Goal: Task Accomplishment & Management: Manage account settings

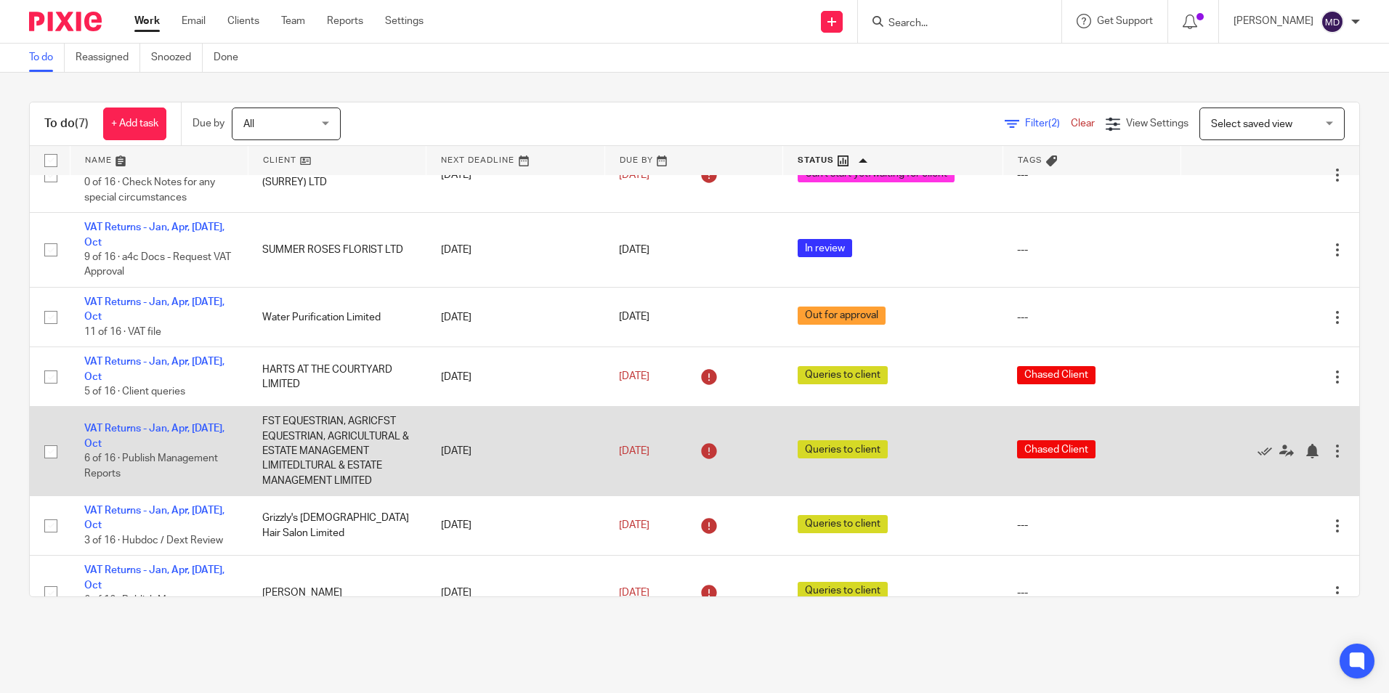
scroll to position [70, 0]
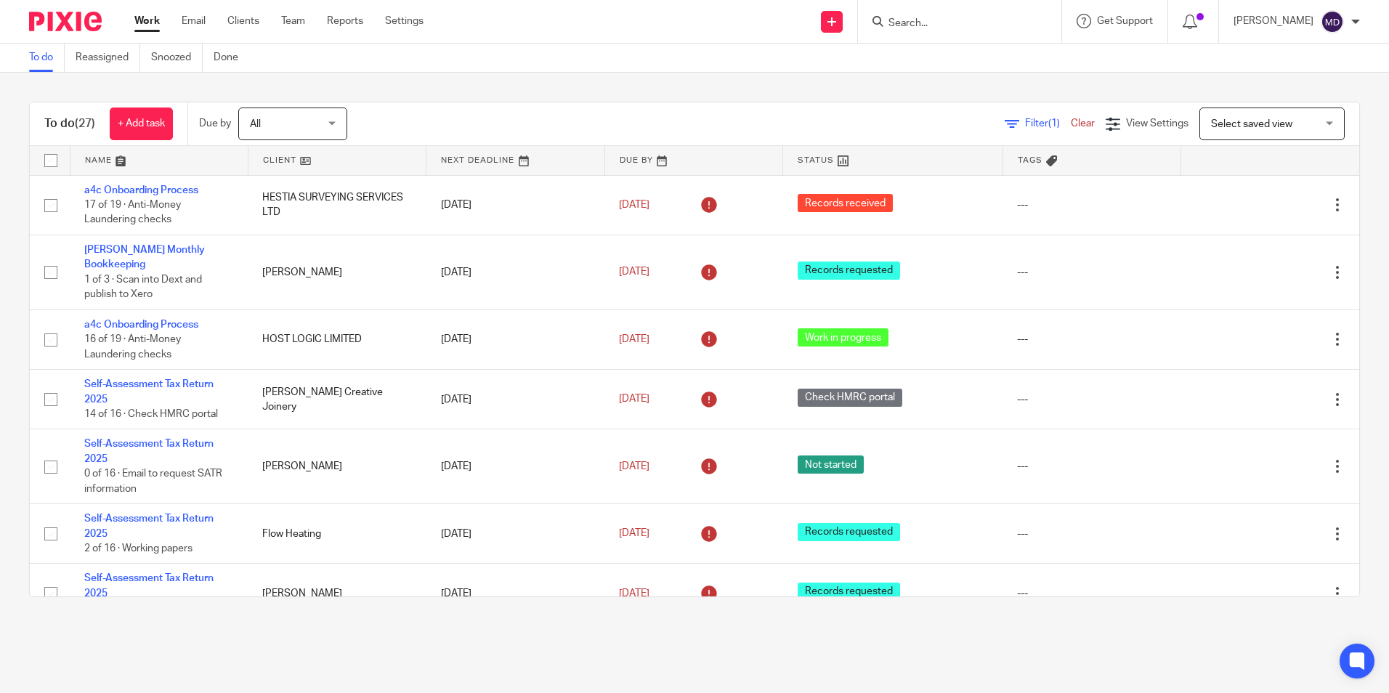
click at [887, 27] on input "Search" at bounding box center [952, 23] width 131 height 13
type input "b"
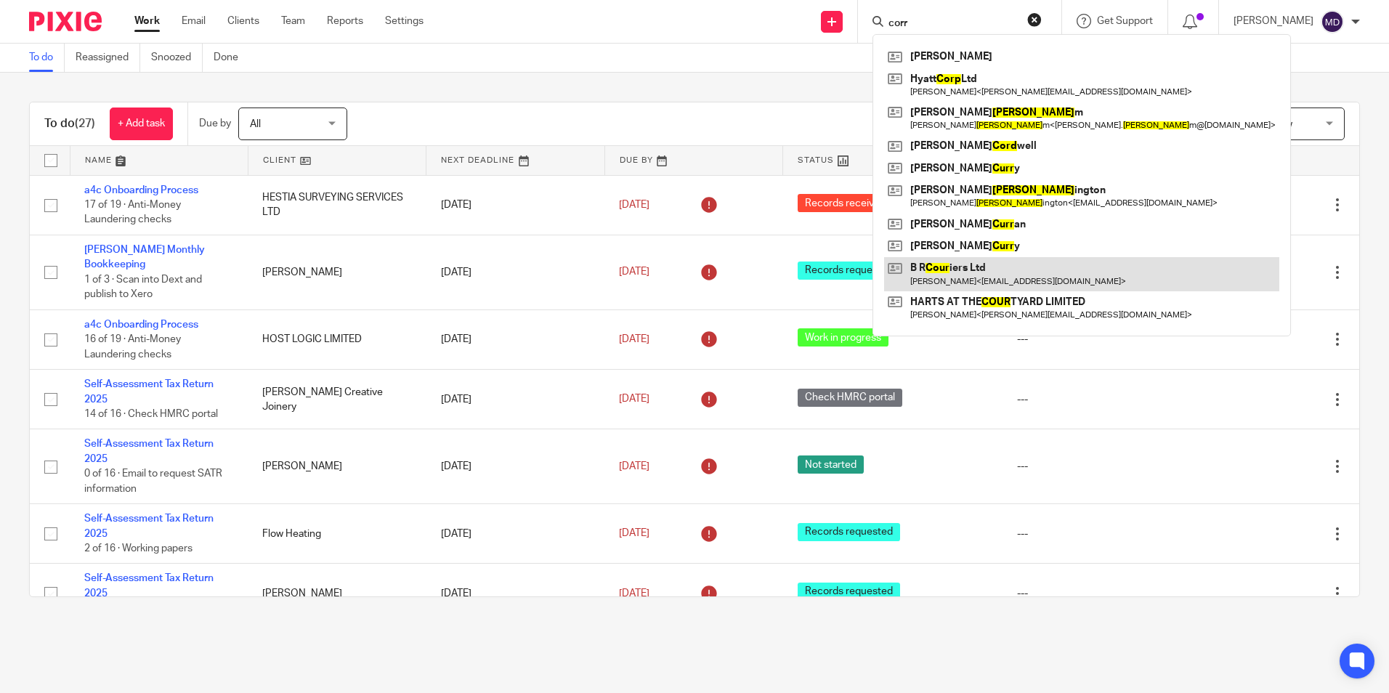
type input "corr"
click at [1005, 266] on link at bounding box center [1081, 273] width 395 height 33
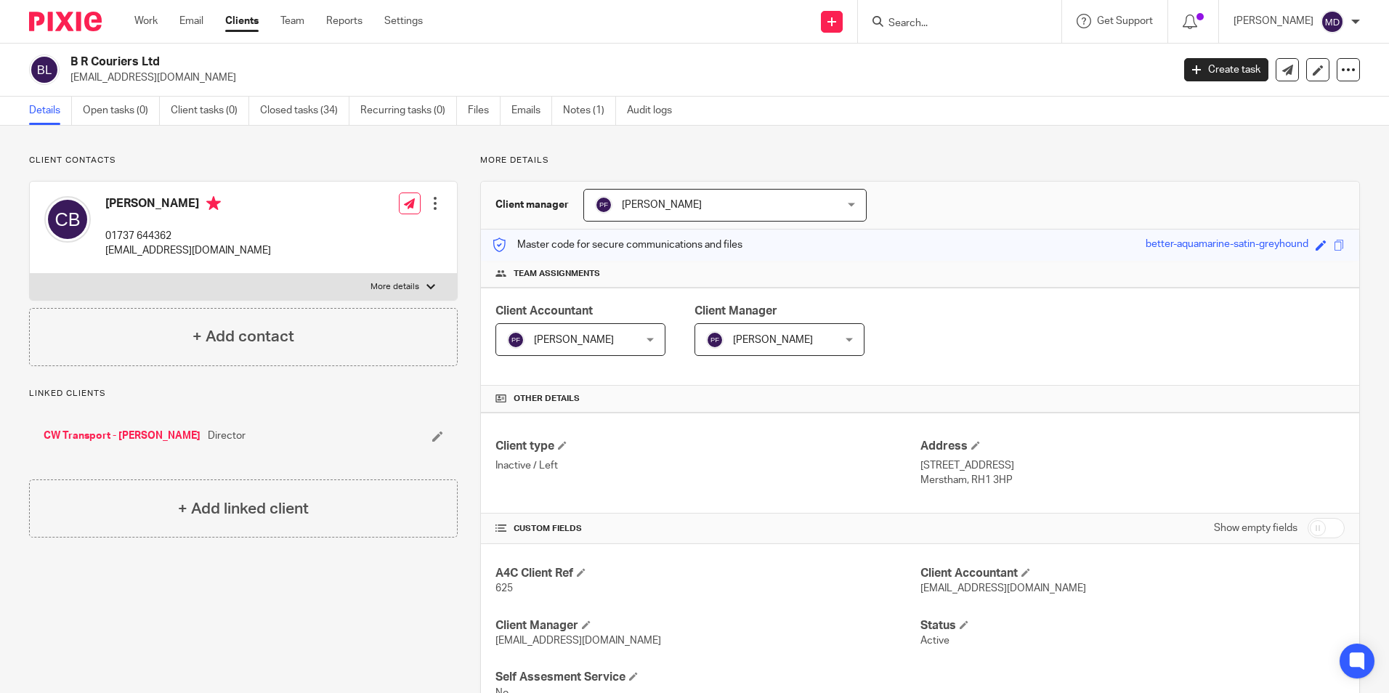
click at [927, 31] on form at bounding box center [964, 21] width 155 height 18
click at [920, 26] on input "Search" at bounding box center [952, 23] width 131 height 13
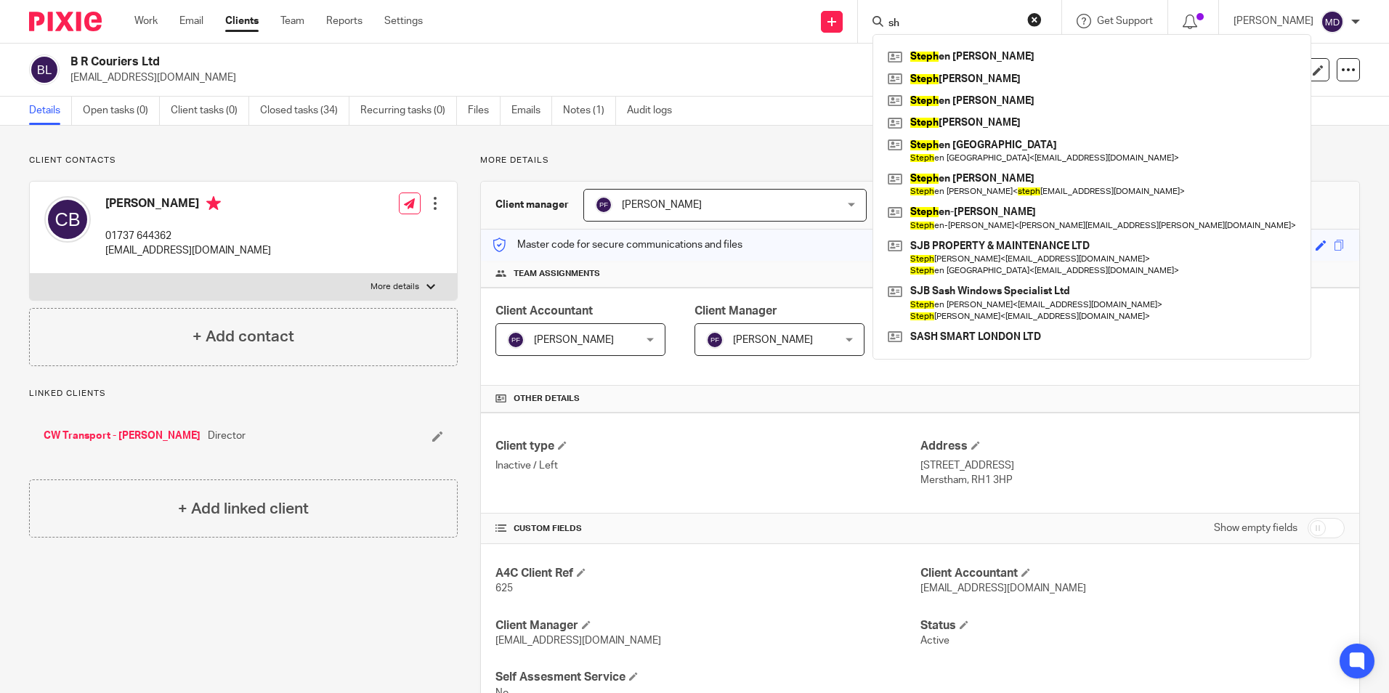
type input "s"
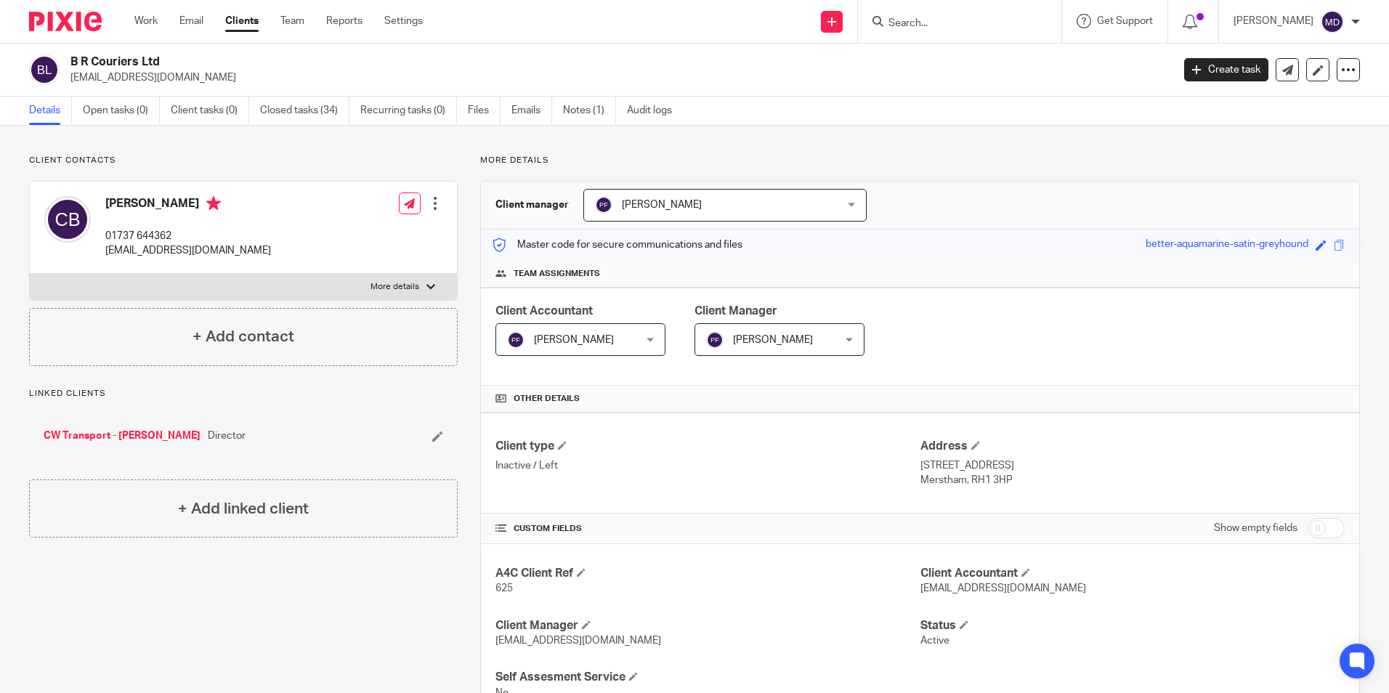
click at [954, 24] on input "Search" at bounding box center [952, 23] width 131 height 13
type input "shepher"
drag, startPoint x: 940, startPoint y: 18, endPoint x: 813, endPoint y: 9, distance: 126.7
click at [816, 9] on div "Send new email Create task Add client shepher No results found. Try searching f…" at bounding box center [916, 21] width 944 height 43
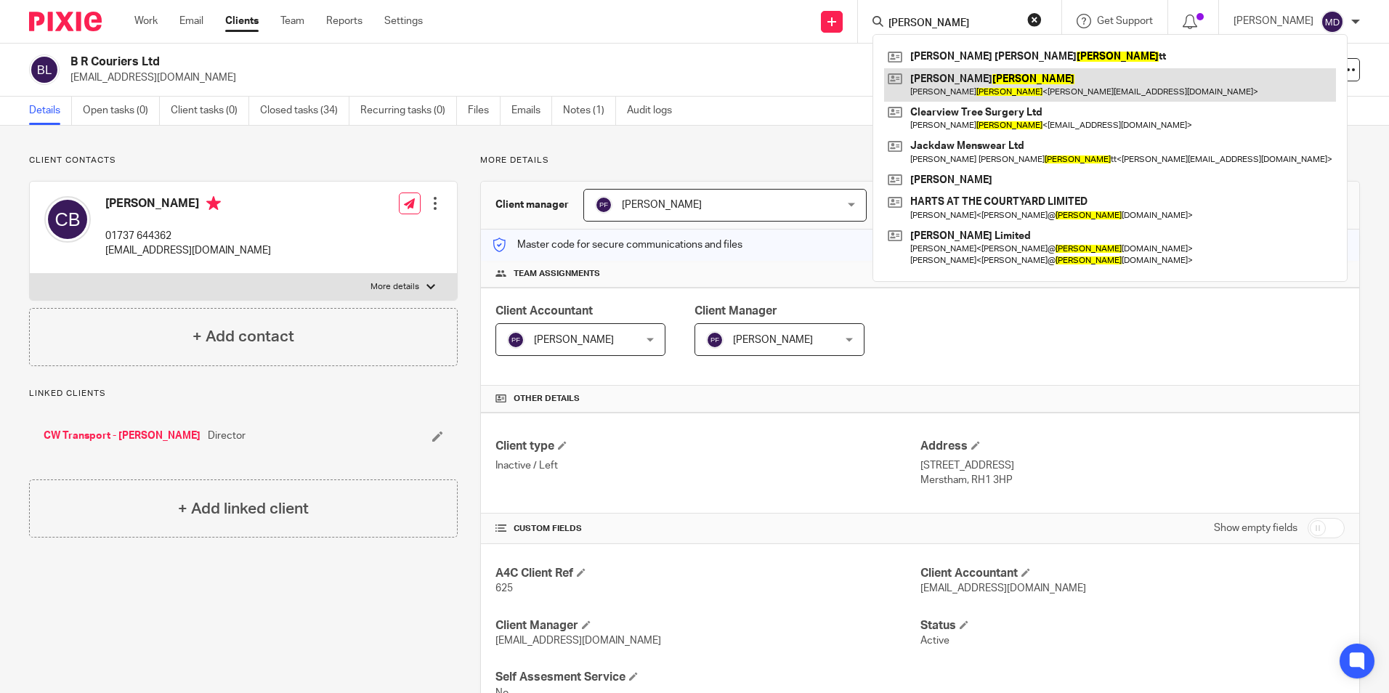
type input "locke"
click at [944, 75] on link at bounding box center [1110, 84] width 452 height 33
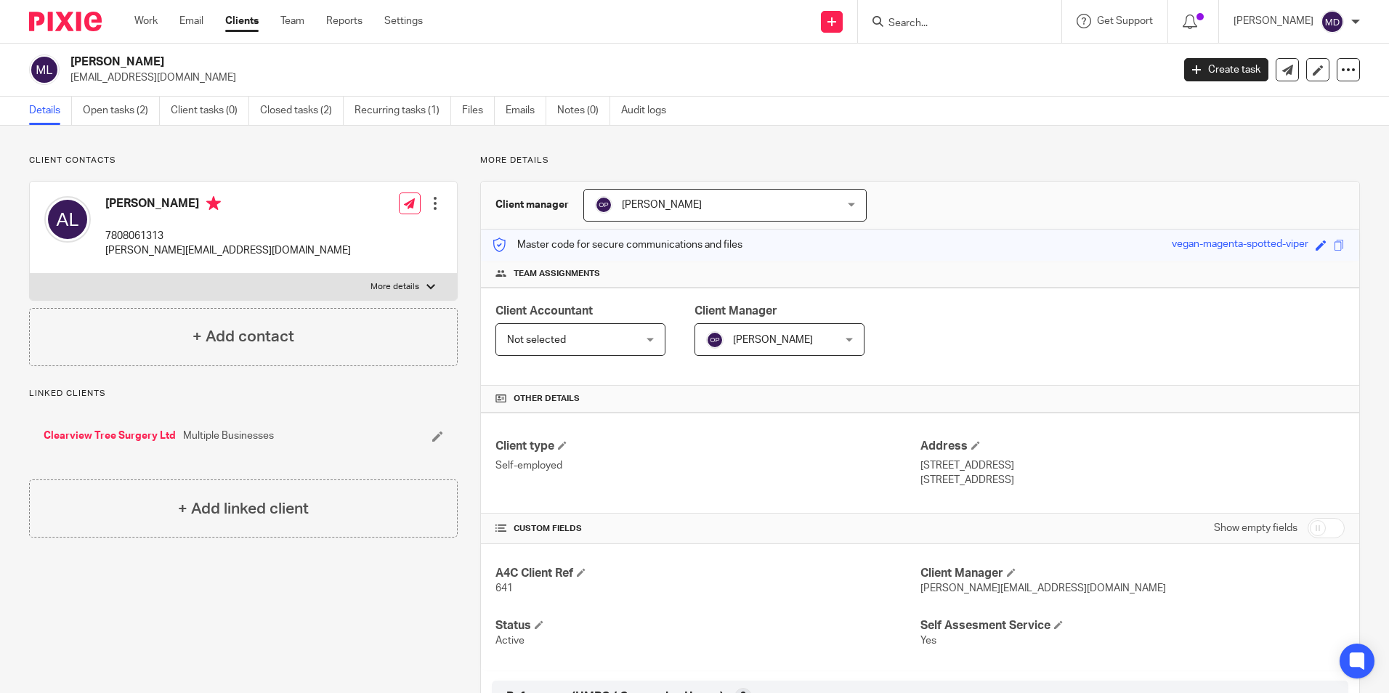
click at [428, 200] on div at bounding box center [435, 203] width 15 height 15
click at [135, 117] on link "Open tasks (2)" at bounding box center [121, 111] width 77 height 28
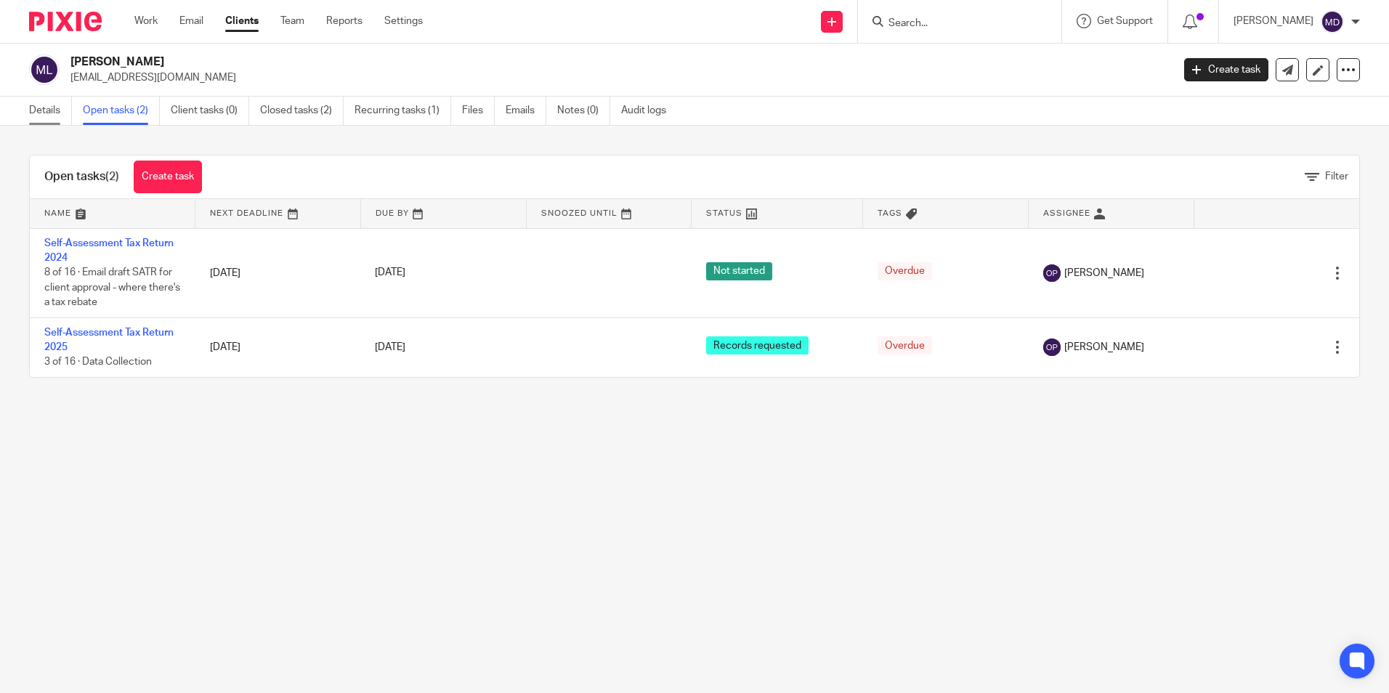
click at [54, 108] on link "Details" at bounding box center [50, 111] width 43 height 28
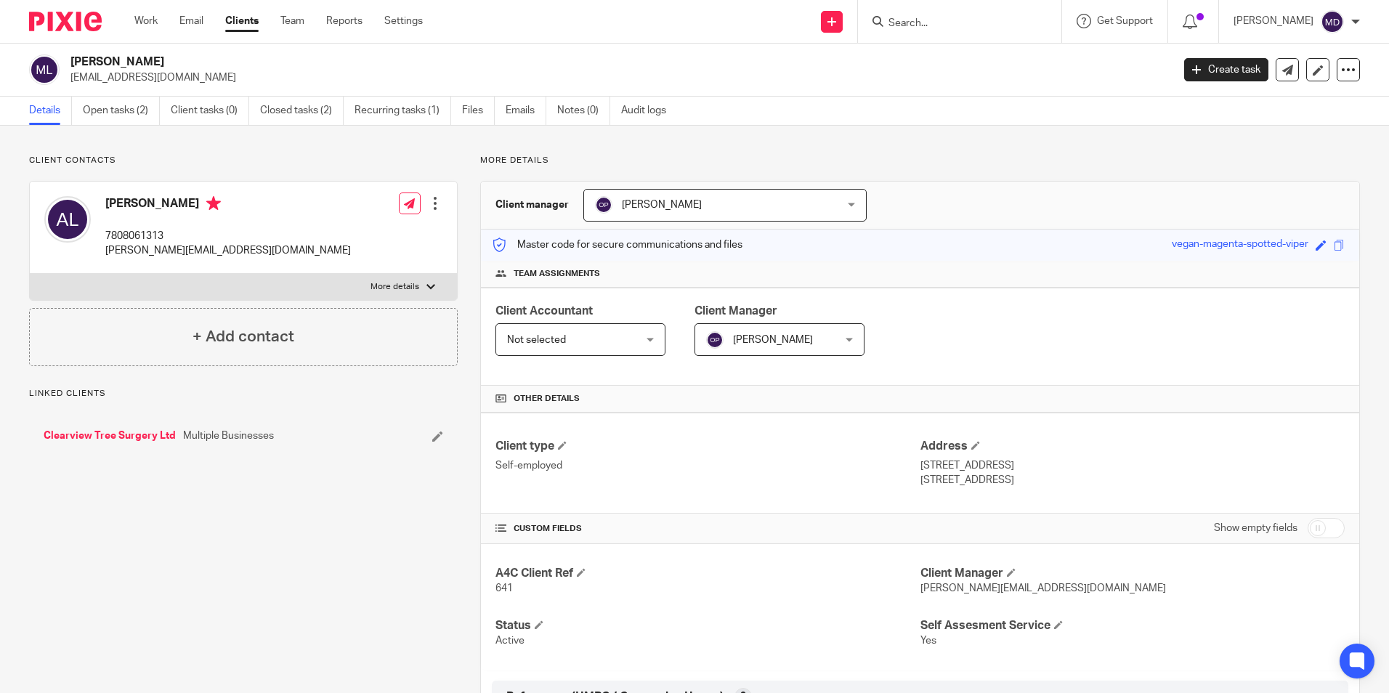
click at [431, 199] on div at bounding box center [435, 203] width 15 height 15
click at [338, 233] on link "Edit contact" at bounding box center [366, 235] width 139 height 21
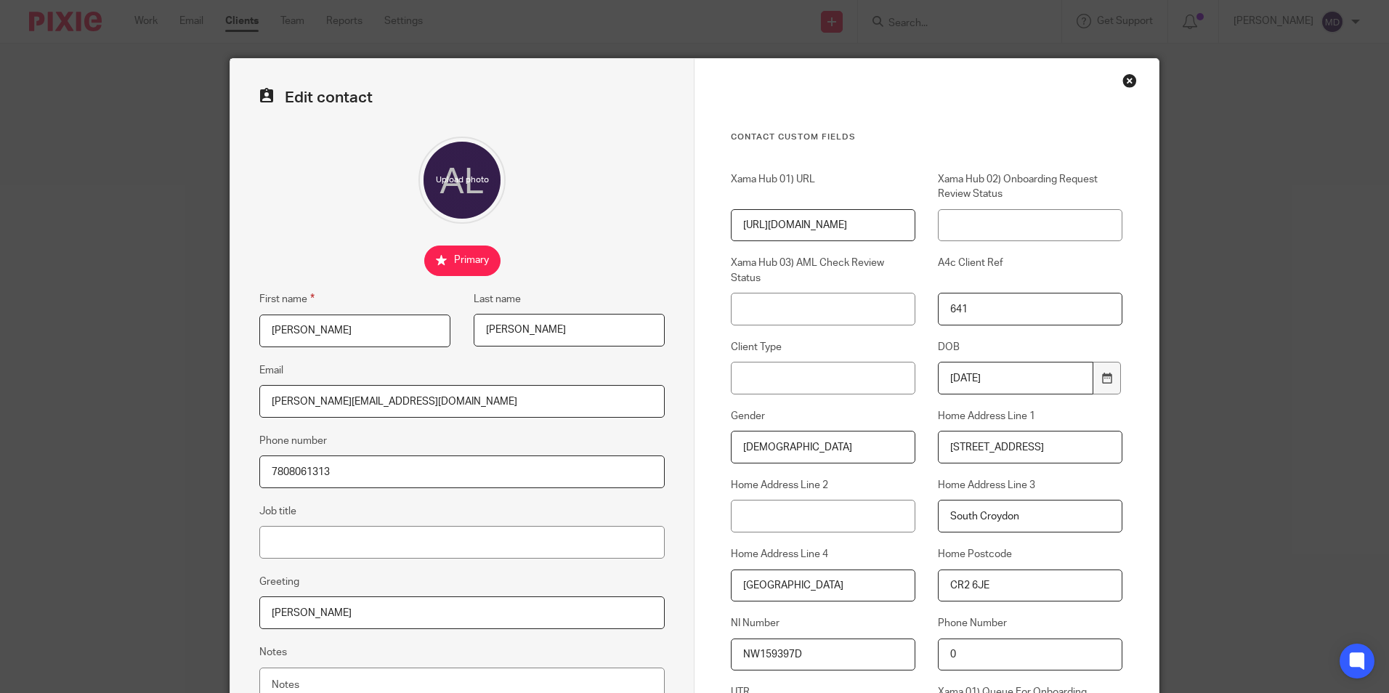
drag, startPoint x: 458, startPoint y: 405, endPoint x: 210, endPoint y: 396, distance: 248.5
click at [210, 396] on div "Edit contact First name [PERSON_NAME] Last name [PERSON_NAME] Email [PERSON_NAM…" at bounding box center [694, 346] width 1389 height 693
